Goal: Transaction & Acquisition: Subscribe to service/newsletter

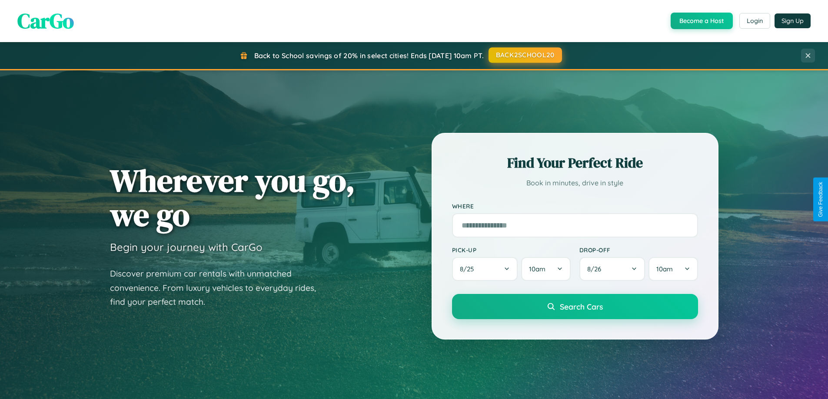
click at [525, 56] on button "BACK2SCHOOL20" at bounding box center [525, 55] width 73 height 16
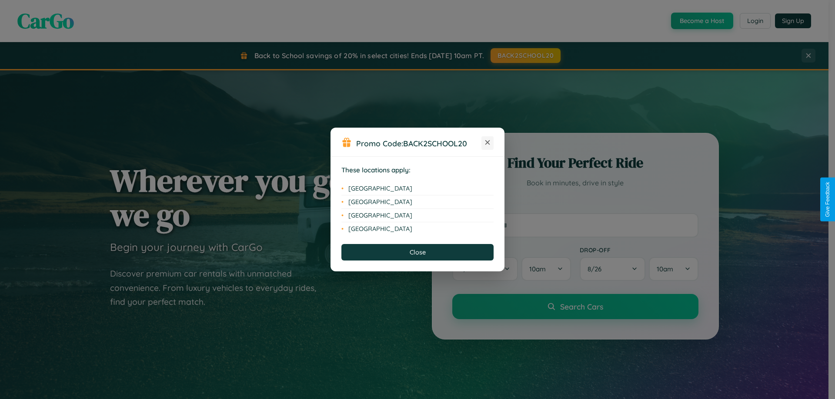
click at [487, 143] on icon at bounding box center [487, 142] width 5 height 5
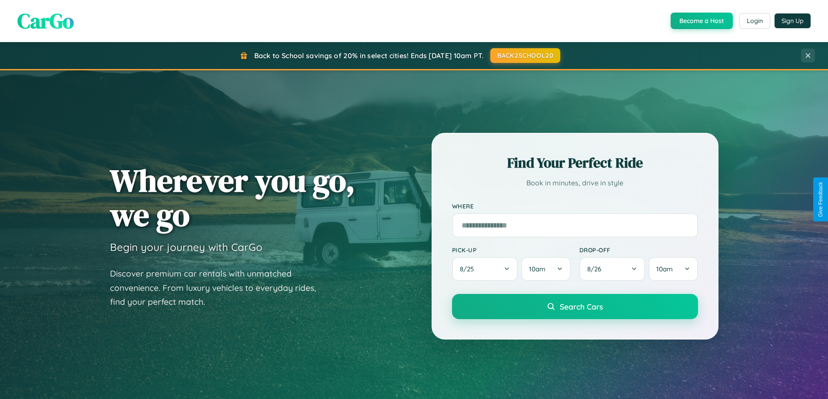
scroll to position [375, 0]
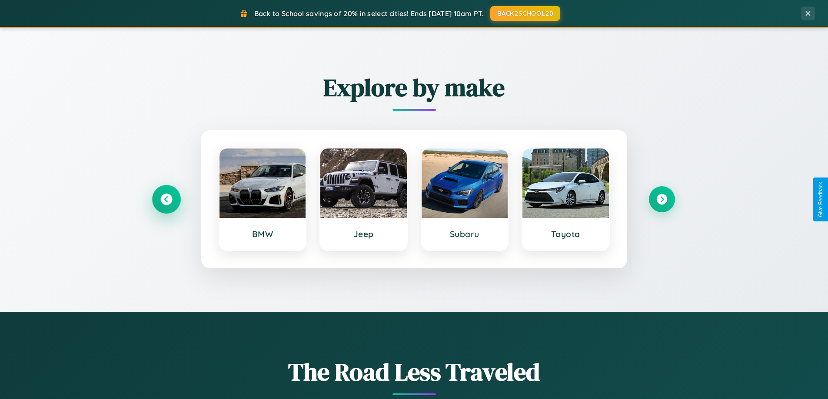
click at [166, 200] on icon at bounding box center [166, 200] width 12 height 12
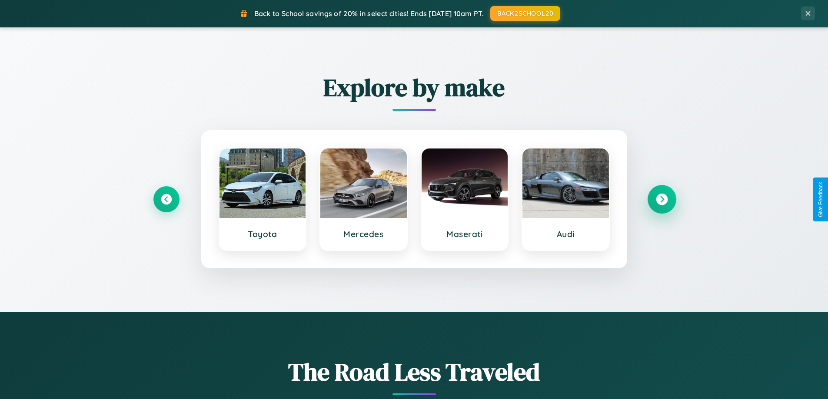
click at [662, 200] on icon at bounding box center [662, 200] width 12 height 12
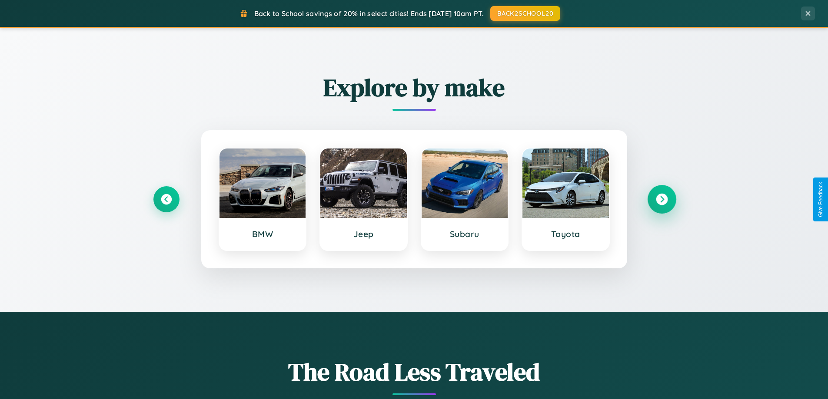
click at [662, 200] on icon at bounding box center [662, 200] width 12 height 12
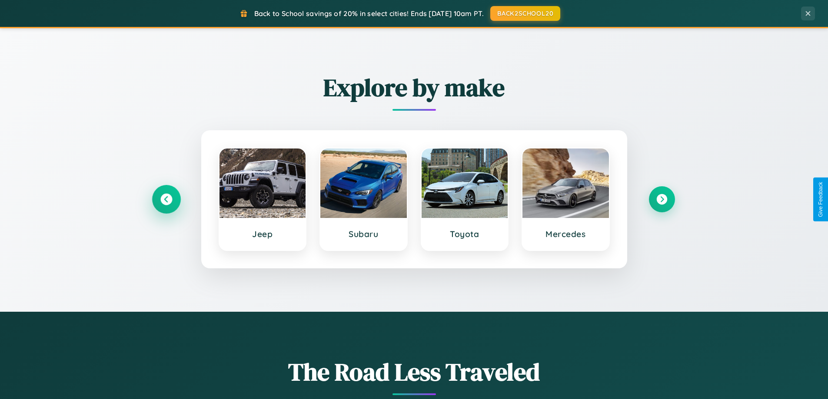
click at [166, 200] on icon at bounding box center [166, 200] width 12 height 12
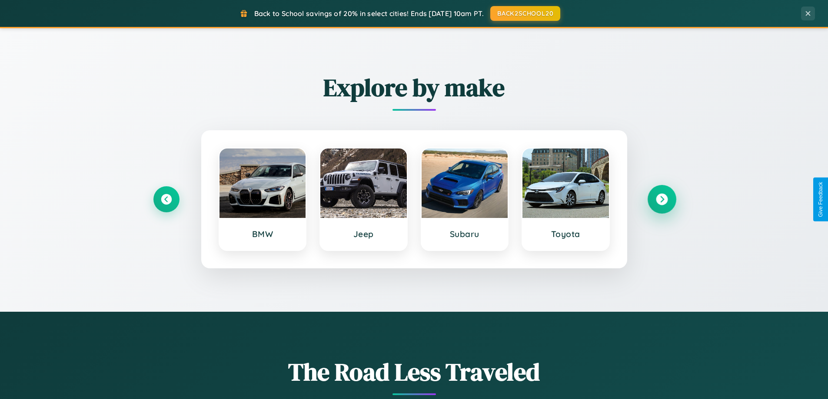
click at [662, 200] on icon at bounding box center [662, 200] width 12 height 12
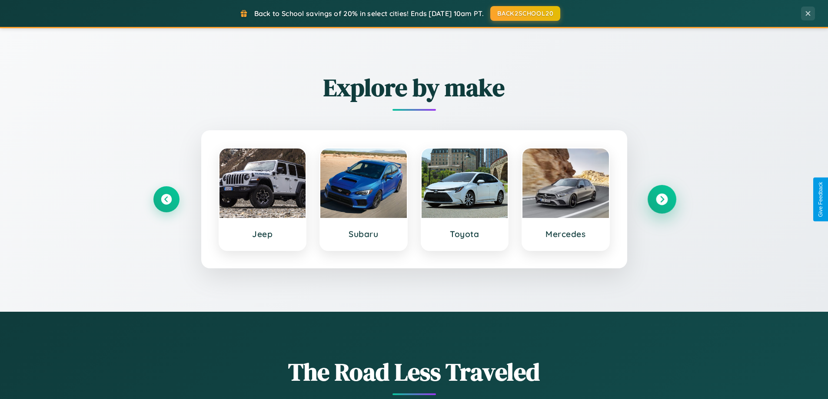
scroll to position [0, 0]
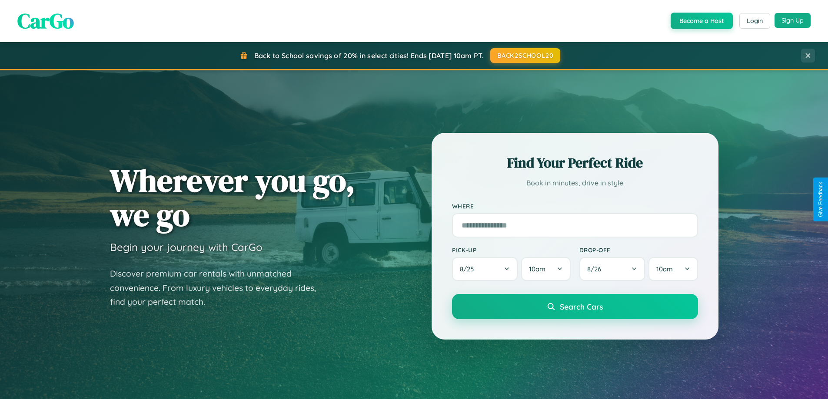
click at [792, 20] on button "Sign Up" at bounding box center [793, 20] width 36 height 15
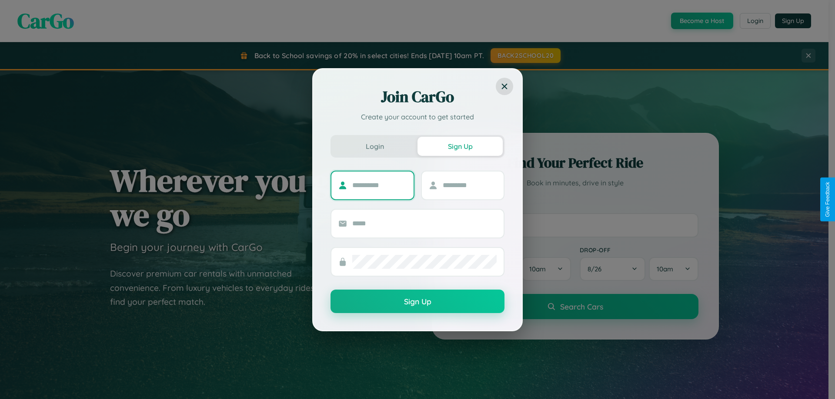
click at [379, 185] on input "text" at bounding box center [379, 186] width 54 height 14
type input "****"
click at [469, 185] on input "text" at bounding box center [469, 186] width 54 height 14
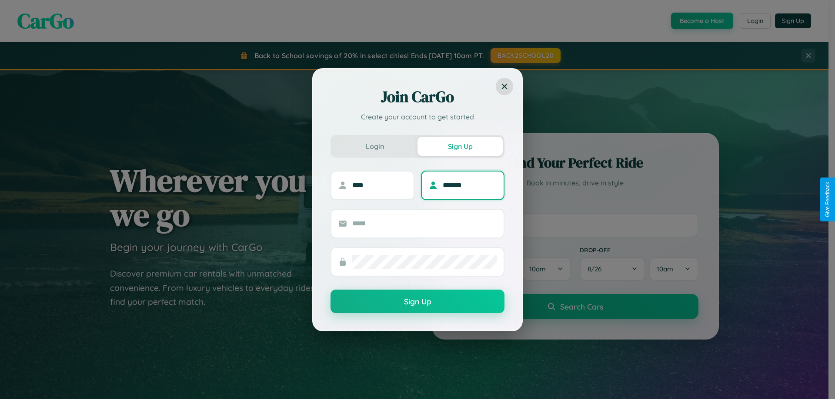
type input "*******"
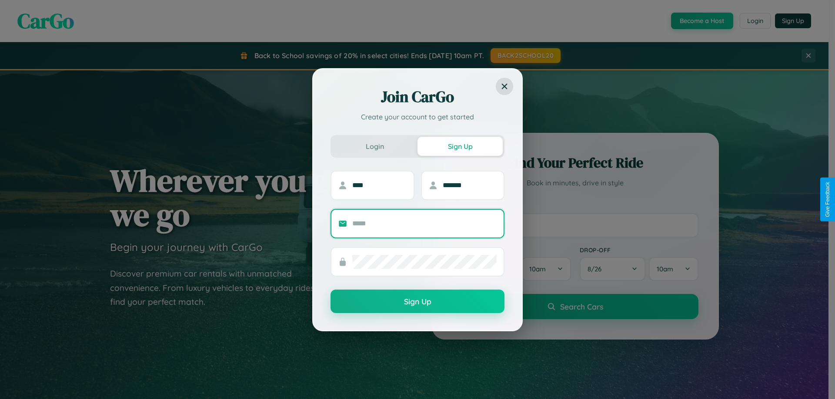
click at [424, 223] on input "text" at bounding box center [424, 224] width 144 height 14
type input "**********"
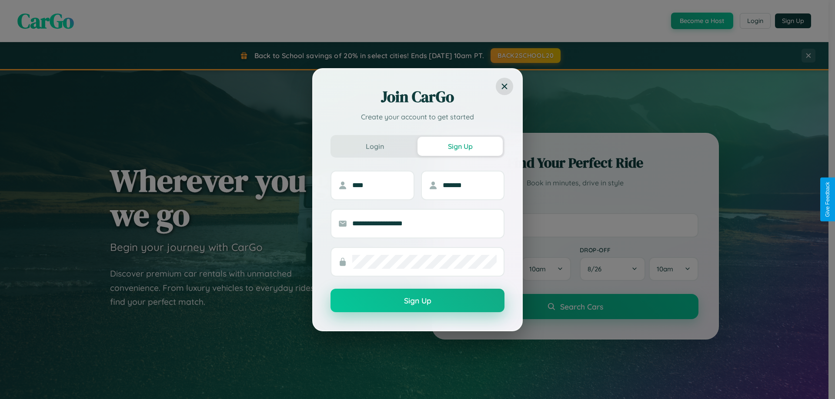
click at [417, 301] on button "Sign Up" at bounding box center [417, 300] width 174 height 23
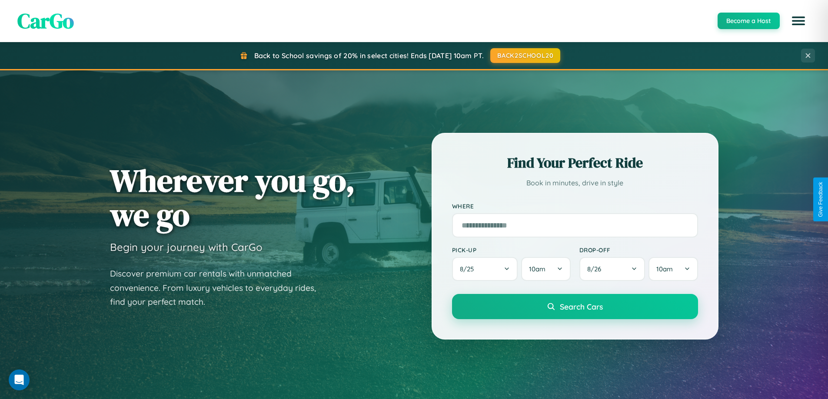
scroll to position [26, 0]
